Goal: Information Seeking & Learning: Learn about a topic

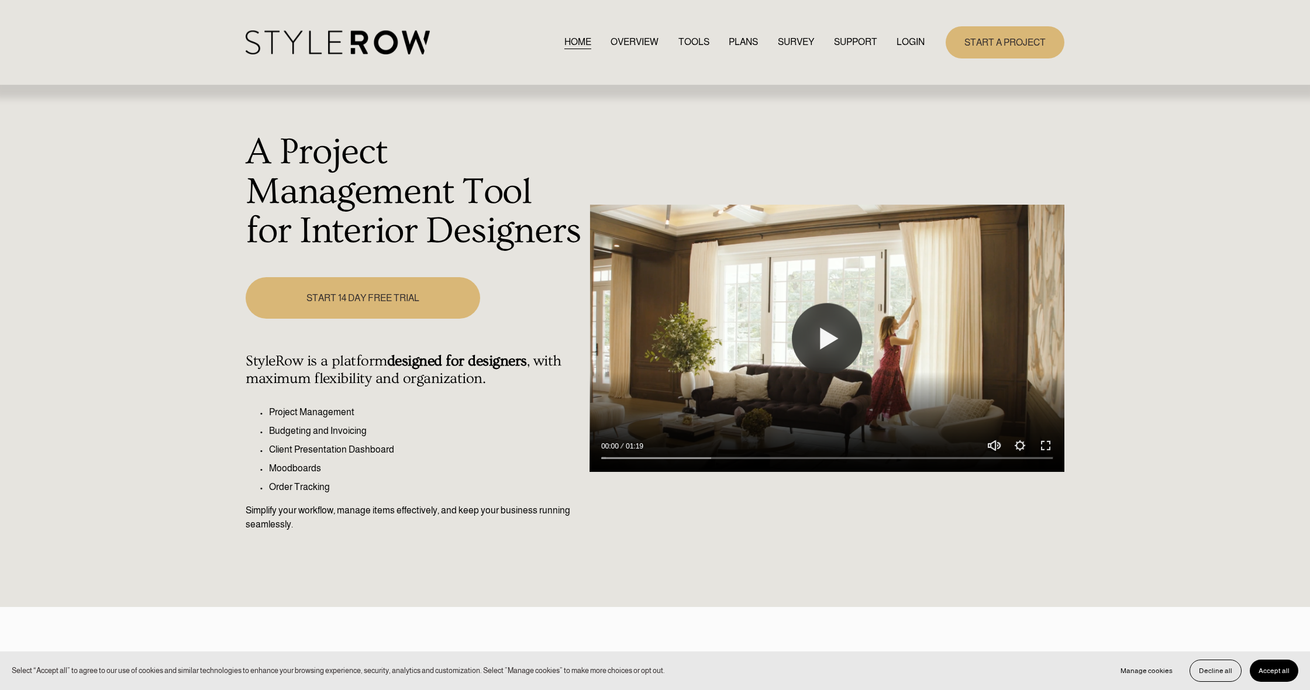
click at [681, 39] on link "TOOLS" at bounding box center [693, 42] width 31 height 16
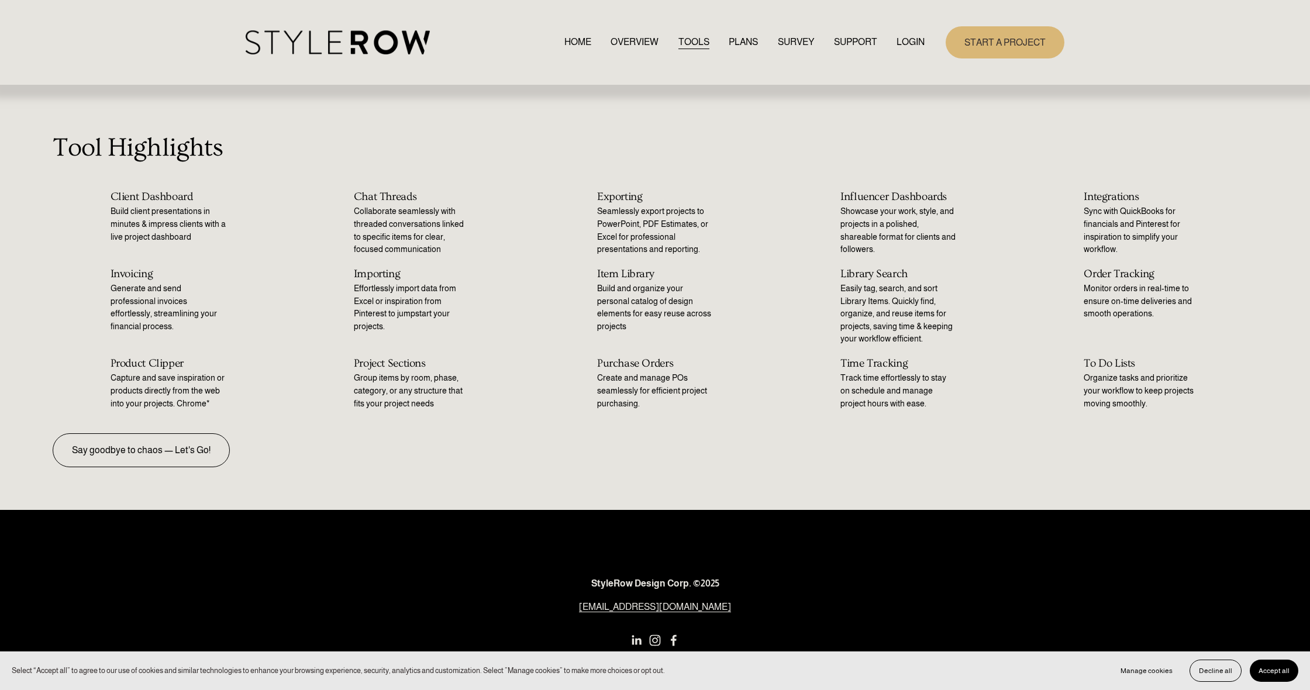
click at [654, 40] on nav "HOME OVERVIEW TOOLS PLANS SURVEY SUPPORT QUESTIONS FEATURED STYLEBOARD RESOURCE…" at bounding box center [744, 42] width 361 height 16
click at [636, 38] on link "OVERVIEW" at bounding box center [634, 42] width 48 height 16
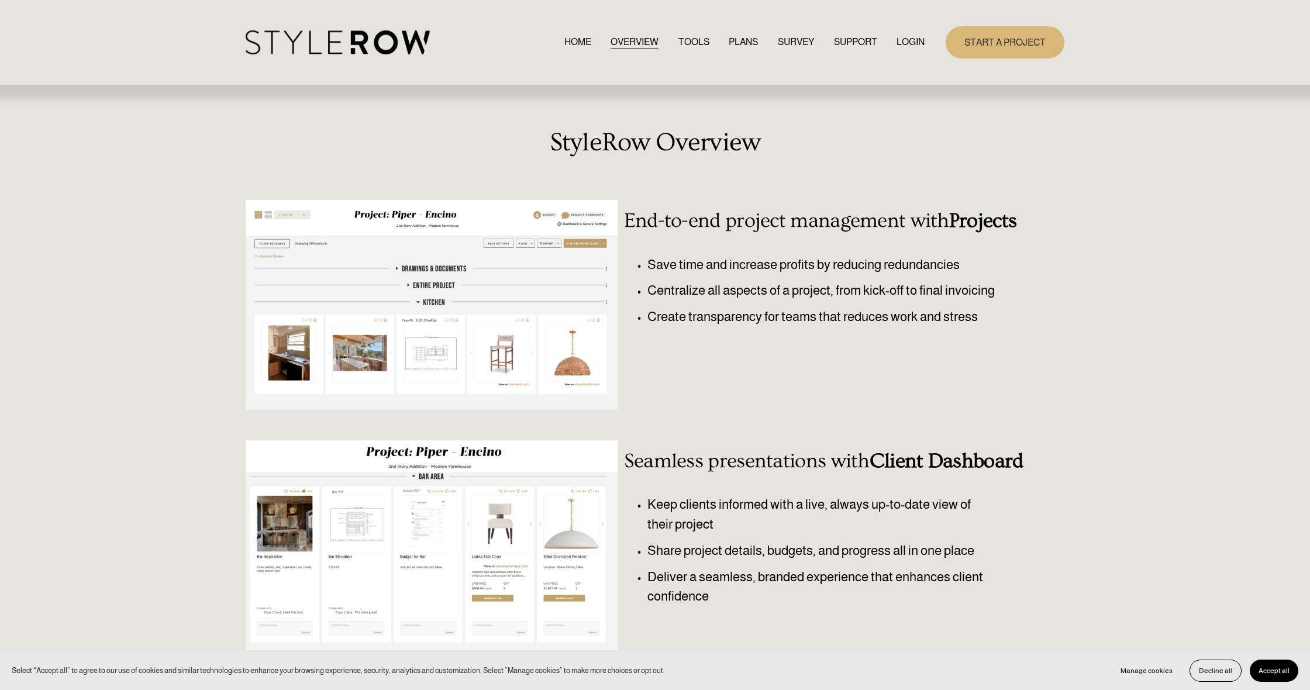
click at [733, 40] on link "PLANS" at bounding box center [742, 42] width 29 height 16
